Goal: Register for event/course

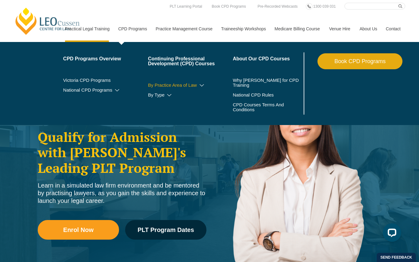
click at [149, 83] on link "By Practice Area of Law" at bounding box center [190, 85] width 85 height 5
click at [191, 87] on link "By Practice Area of Law" at bounding box center [190, 85] width 85 height 5
click at [199, 86] on icon at bounding box center [202, 85] width 6 height 4
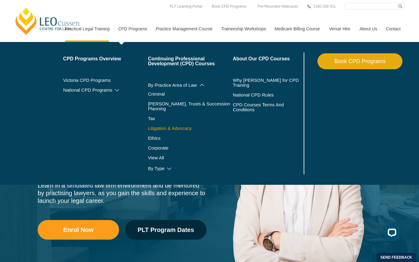
click at [156, 126] on link "Litigation & Advocacy" at bounding box center [190, 128] width 85 height 5
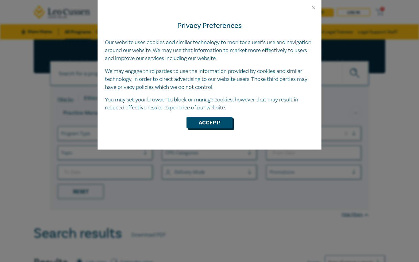
click at [210, 124] on button "Accept!" at bounding box center [210, 123] width 46 height 12
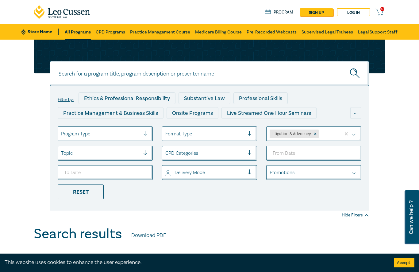
click at [185, 202] on div "Filter by: Ethics & Professional Responsibility Substantive Law Professional Sk…" at bounding box center [209, 148] width 319 height 125
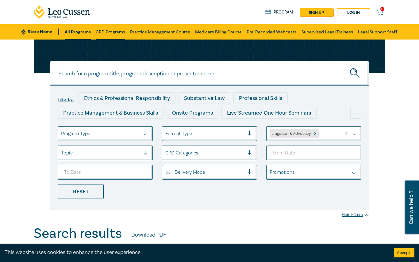
click at [117, 33] on link "CPD Programs" at bounding box center [110, 31] width 29 height 15
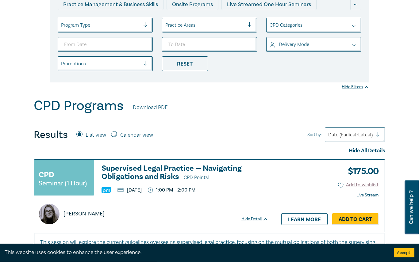
click at [116, 133] on input "Calendar view" at bounding box center [114, 135] width 6 height 6
radio input "true"
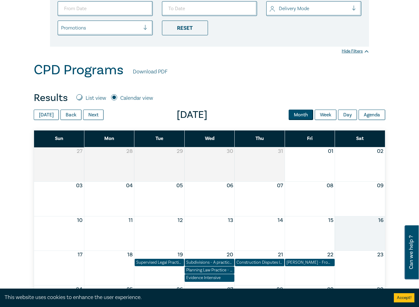
scroll to position [145, 0]
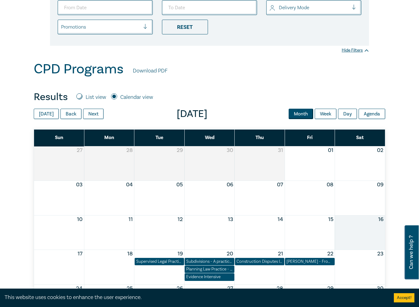
click at [168, 163] on div "Month View" at bounding box center [159, 163] width 50 height 34
click at [268, 159] on div "Month View" at bounding box center [259, 163] width 50 height 34
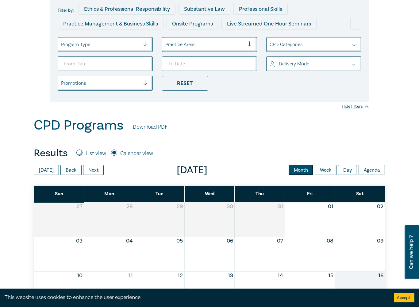
scroll to position [82, 0]
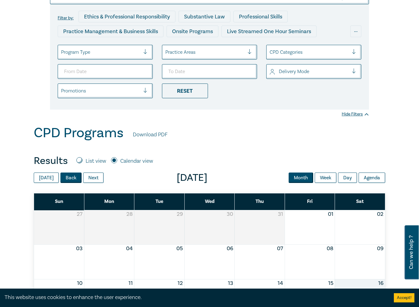
click at [71, 180] on button "Back" at bounding box center [70, 177] width 21 height 10
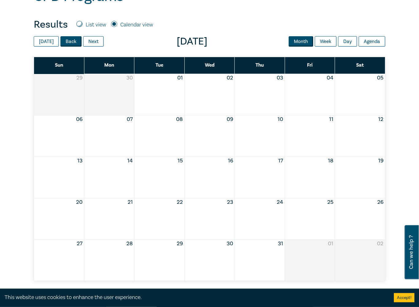
scroll to position [213, 0]
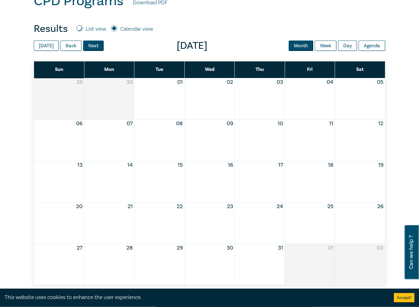
click at [96, 43] on button "Next" at bounding box center [93, 46] width 21 height 10
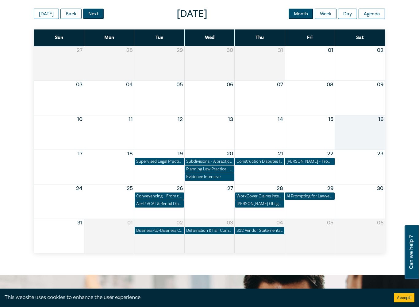
scroll to position [245, 0]
click at [258, 162] on div "Construction Disputes Intensive" at bounding box center [260, 161] width 46 height 6
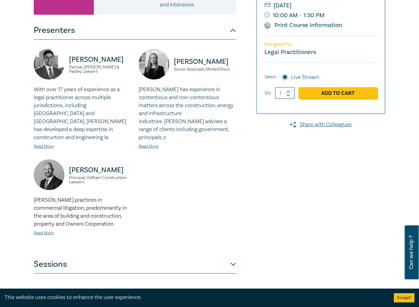
scroll to position [123, 0]
click at [44, 230] on link "Read More" at bounding box center [44, 233] width 20 height 6
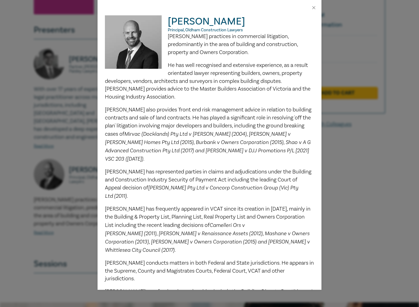
click at [365, 235] on div "[PERSON_NAME] Principal, Oldham Construction Lawyers [PERSON_NAME] practices in…" at bounding box center [209, 153] width 419 height 307
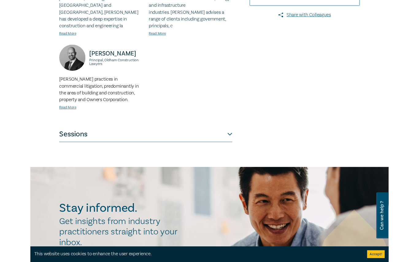
scroll to position [230, 0]
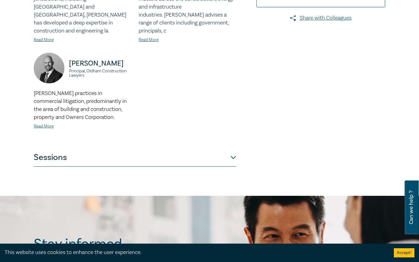
click at [227, 149] on button "Sessions" at bounding box center [135, 158] width 203 height 18
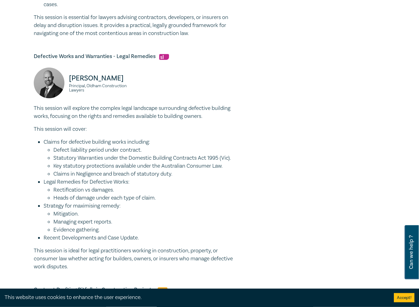
scroll to position [368, 0]
